Goal: Task Accomplishment & Management: Manage account settings

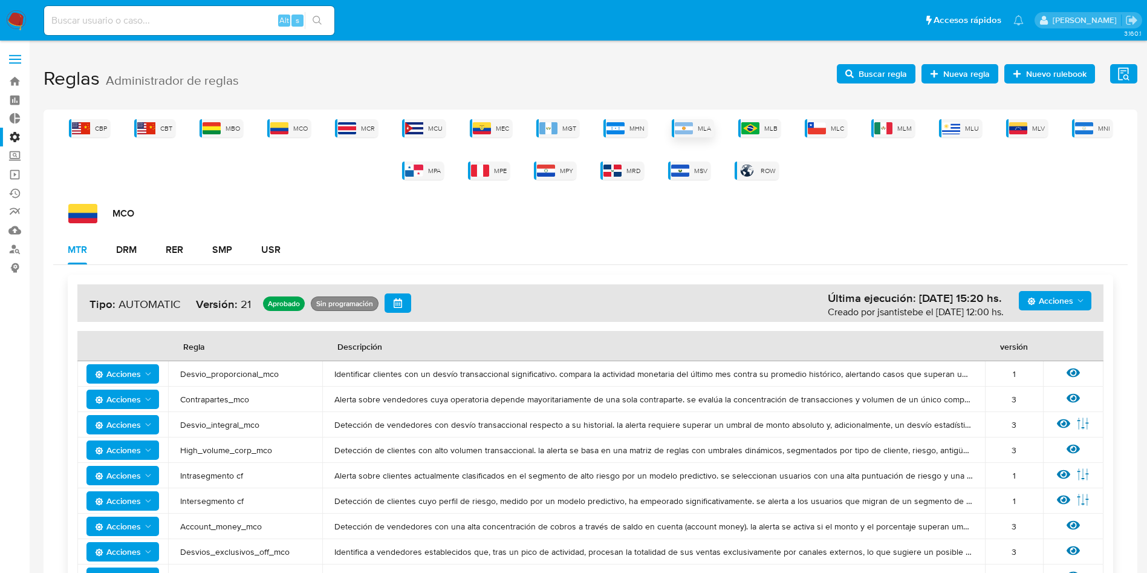
click at [698, 129] on div "MLA" at bounding box center [693, 128] width 42 height 18
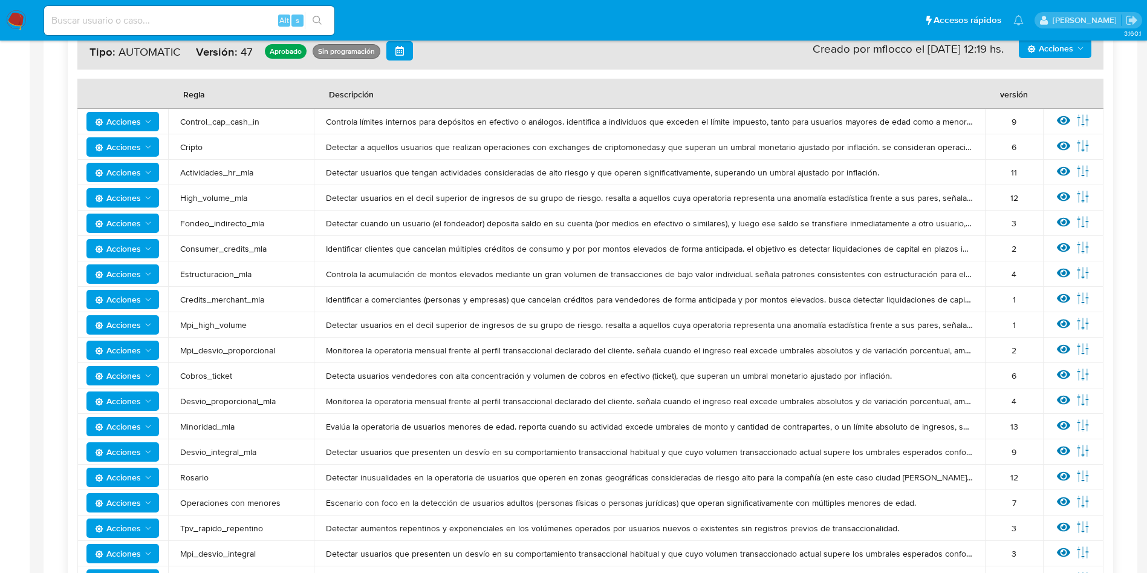
scroll to position [363, 0]
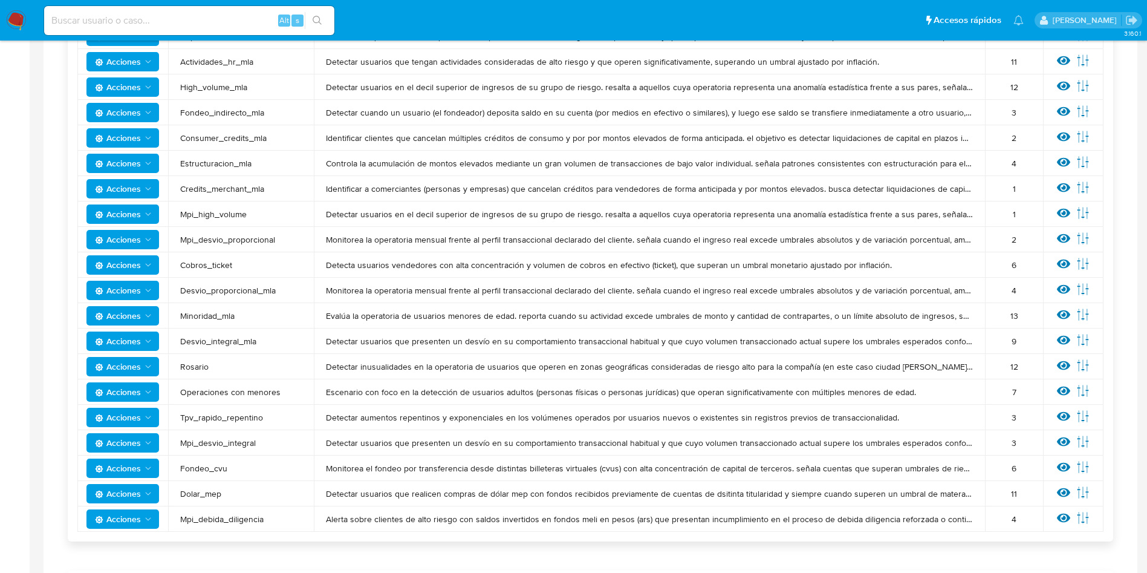
click at [1055, 341] on td "Ver regla Editar parámetros" at bounding box center [1073, 340] width 60 height 25
click at [1063, 341] on icon at bounding box center [1063, 340] width 13 height 9
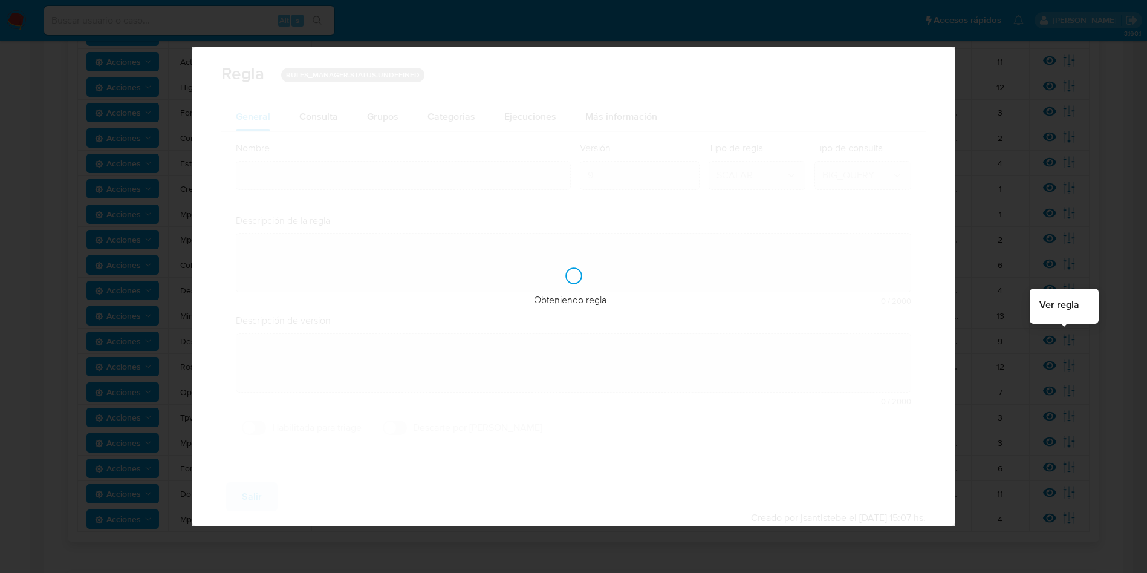
type input "Desvio_integral_mla"
type textarea "Detectar usuarios que presenten un desvío en su comportamiento transaccional ha…"
type textarea "Detectar usuarios que tengan comportamiento sospechoso, que superen la restricc…"
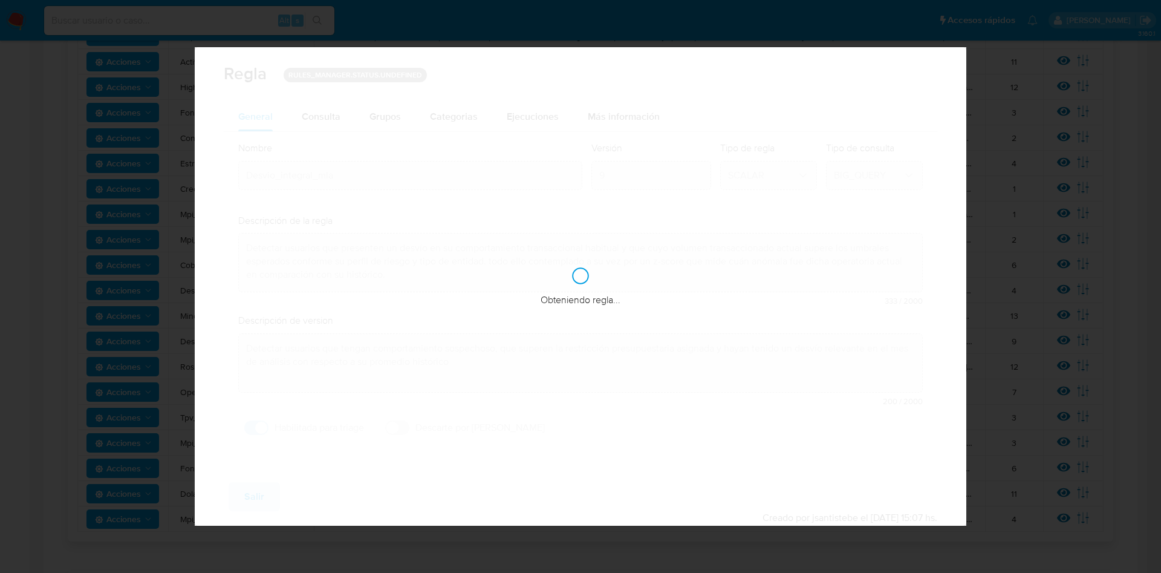
checkbox input "true"
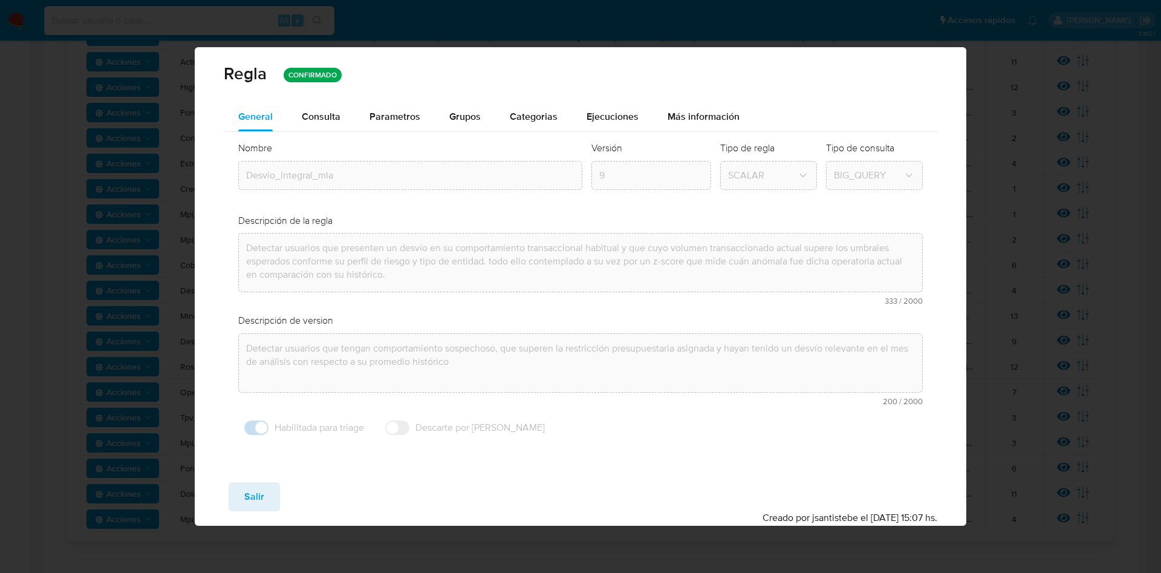
drag, startPoint x: 389, startPoint y: 112, endPoint x: 394, endPoint y: 117, distance: 6.9
click at [394, 117] on span "Parametros" at bounding box center [394, 116] width 51 height 14
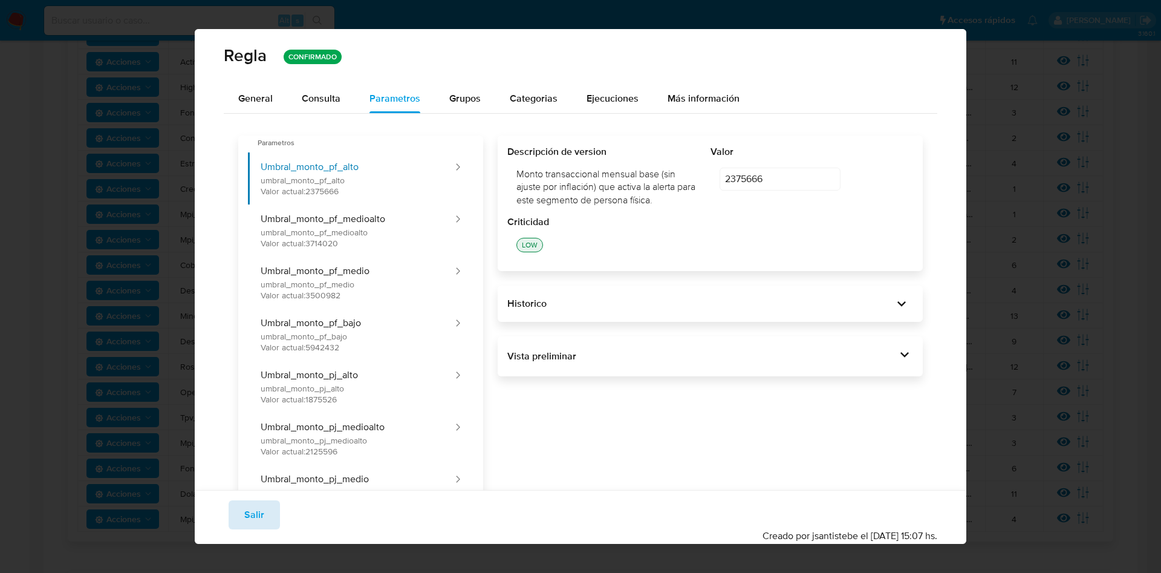
click at [265, 510] on button "Salir" at bounding box center [254, 514] width 51 height 29
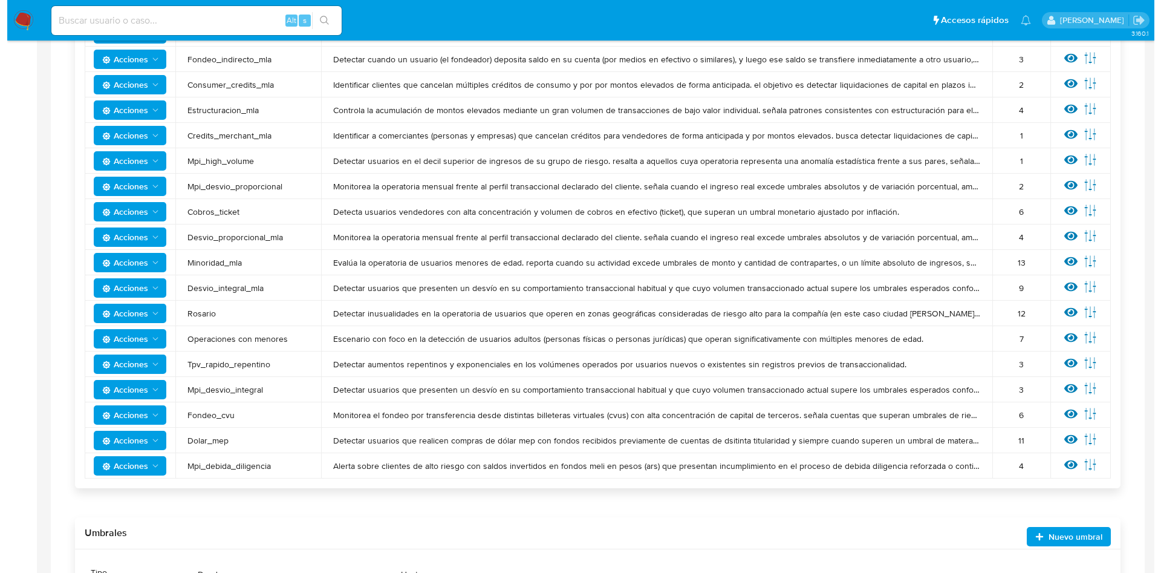
scroll to position [544, 0]
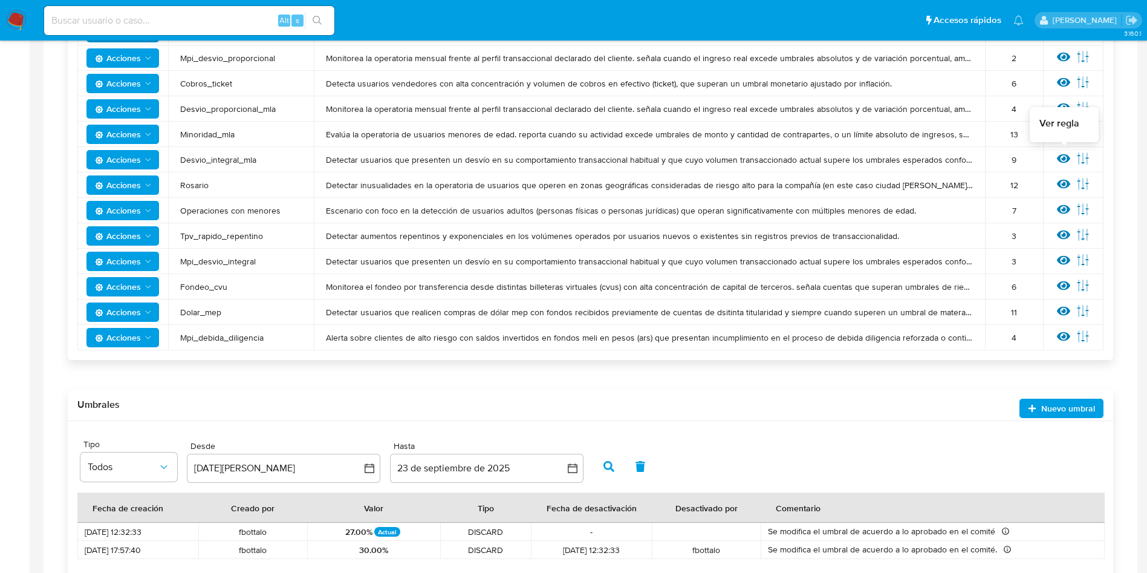
click at [1062, 161] on icon at bounding box center [1063, 158] width 13 height 13
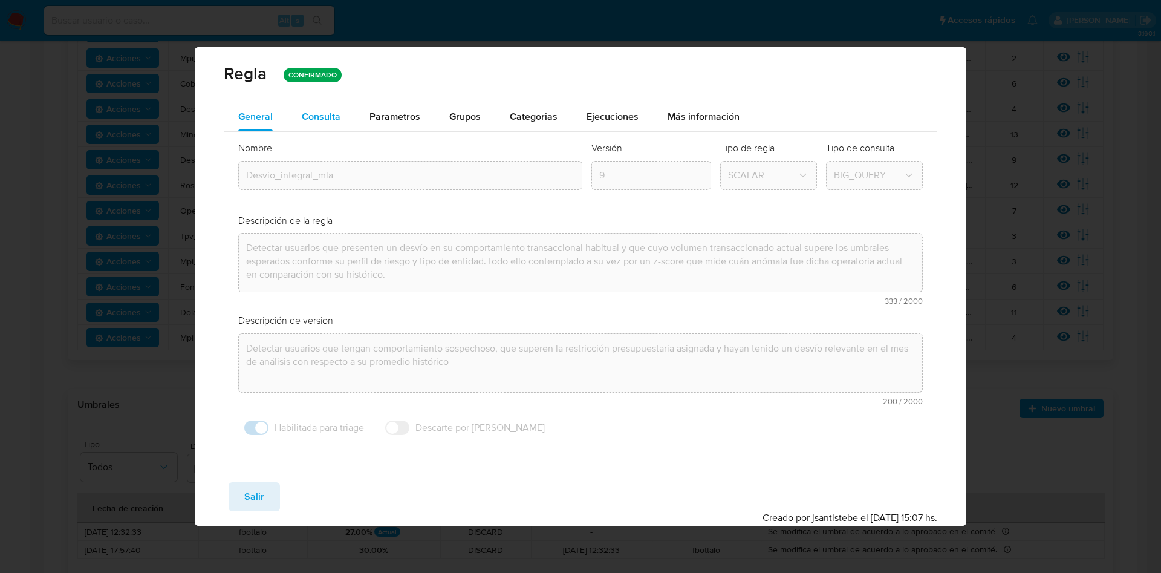
click at [323, 108] on div "Consulta" at bounding box center [321, 116] width 39 height 29
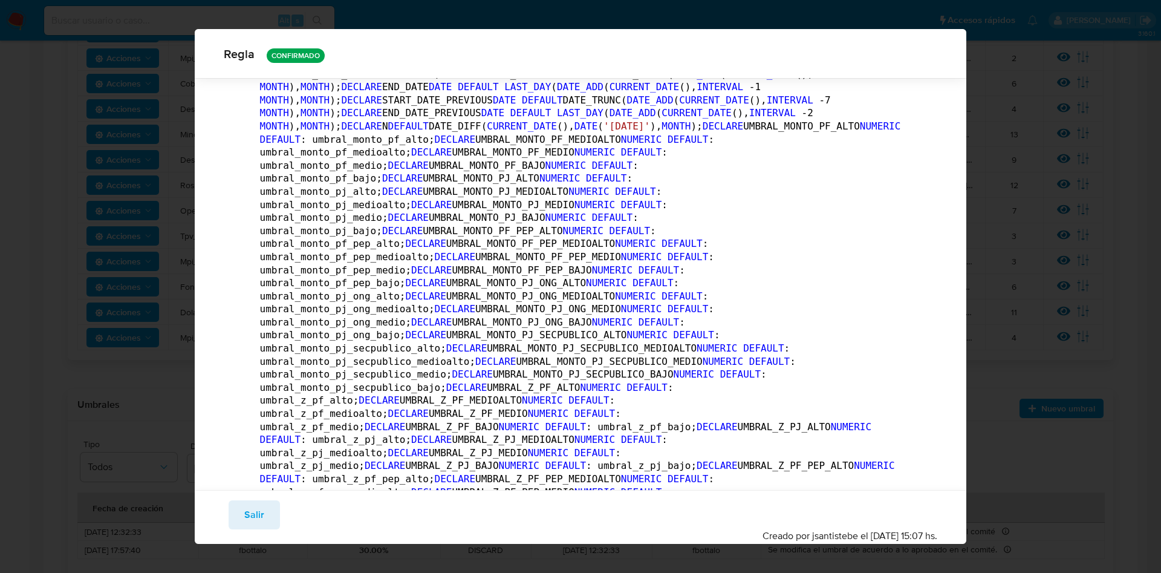
scroll to position [175, 0]
